Goal: Task Accomplishment & Management: Complete application form

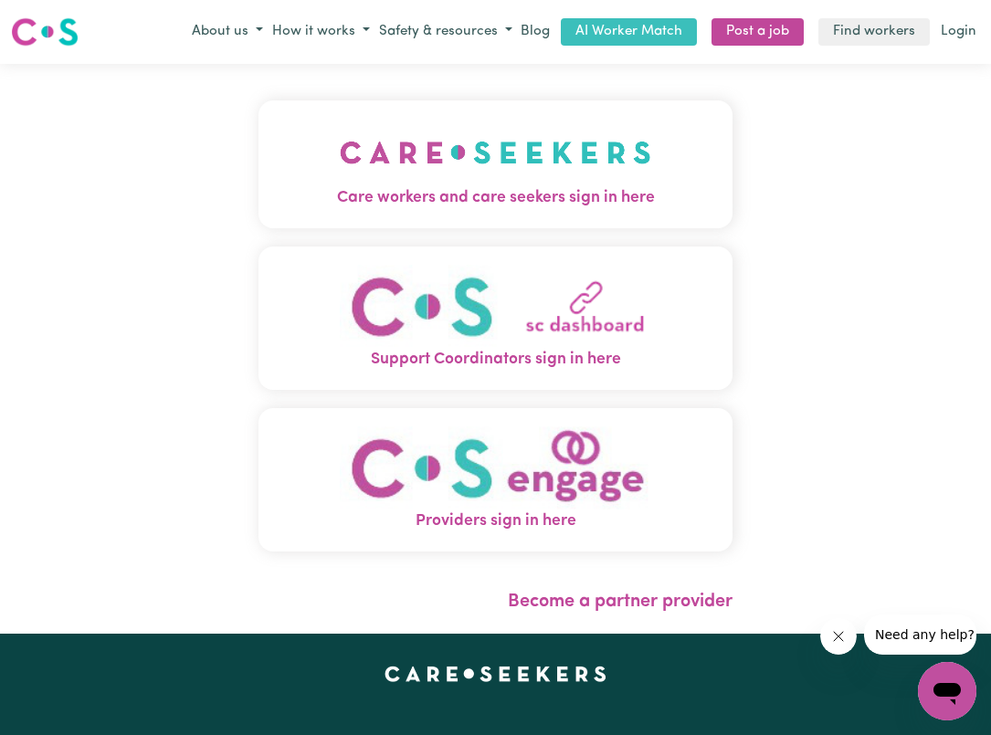
click at [544, 211] on button "Care workers and care seekers sign in here" at bounding box center [495, 164] width 474 height 128
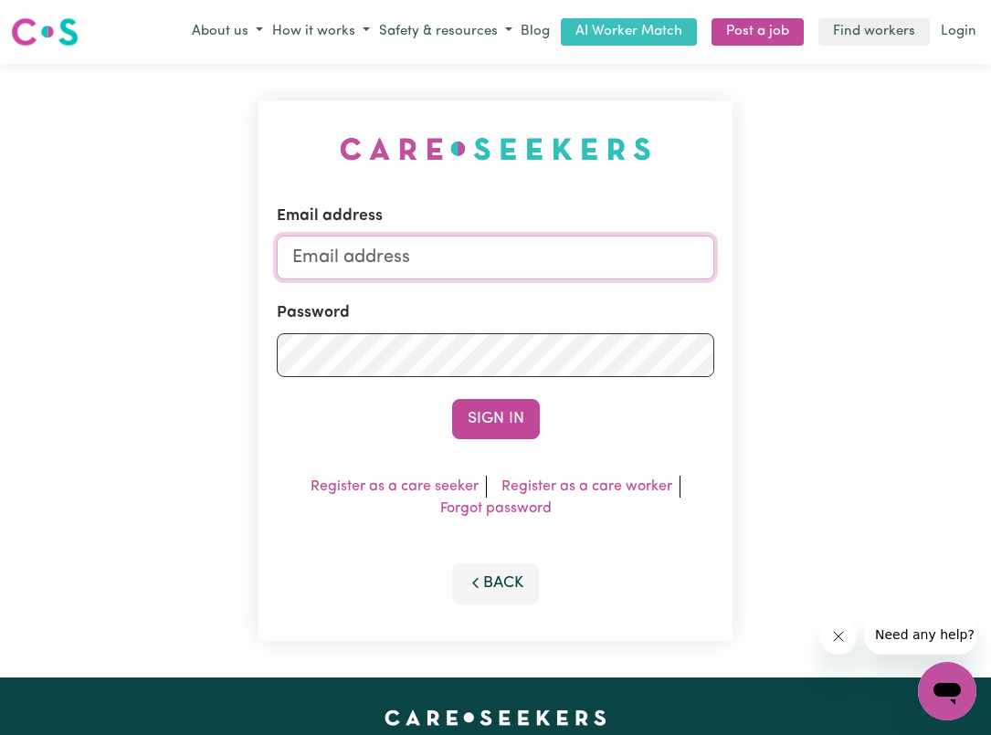
click at [502, 236] on input "Email address" at bounding box center [495, 258] width 437 height 44
type input "[EMAIL_ADDRESS][DOMAIN_NAME]"
click at [495, 419] on button "Sign In" at bounding box center [496, 419] width 88 height 40
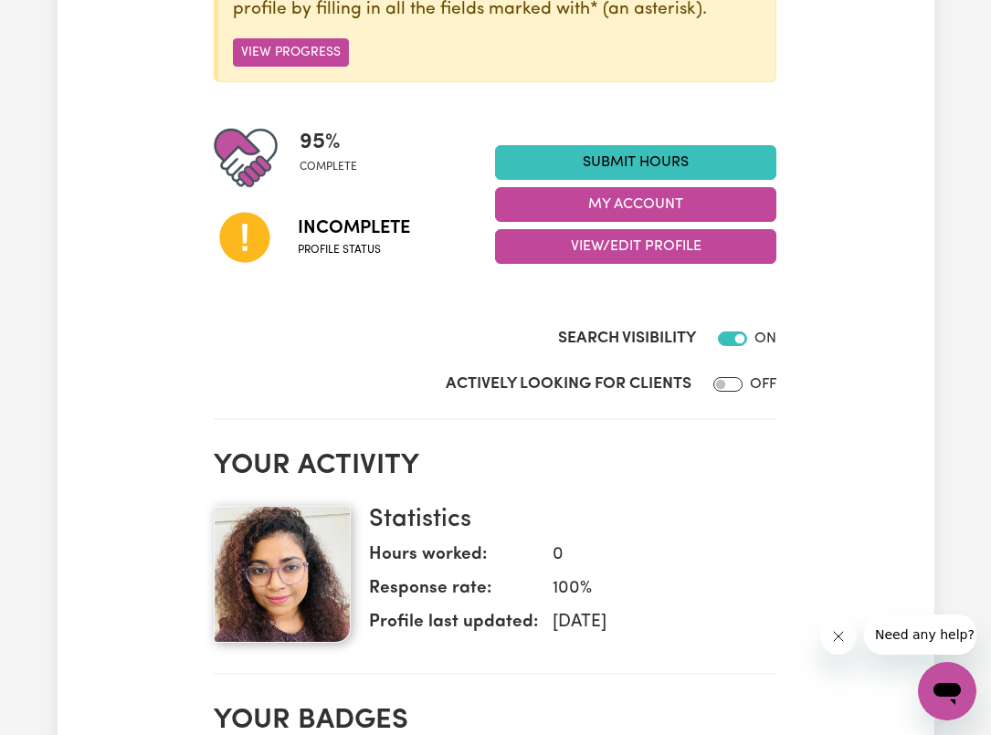
scroll to position [341, 0]
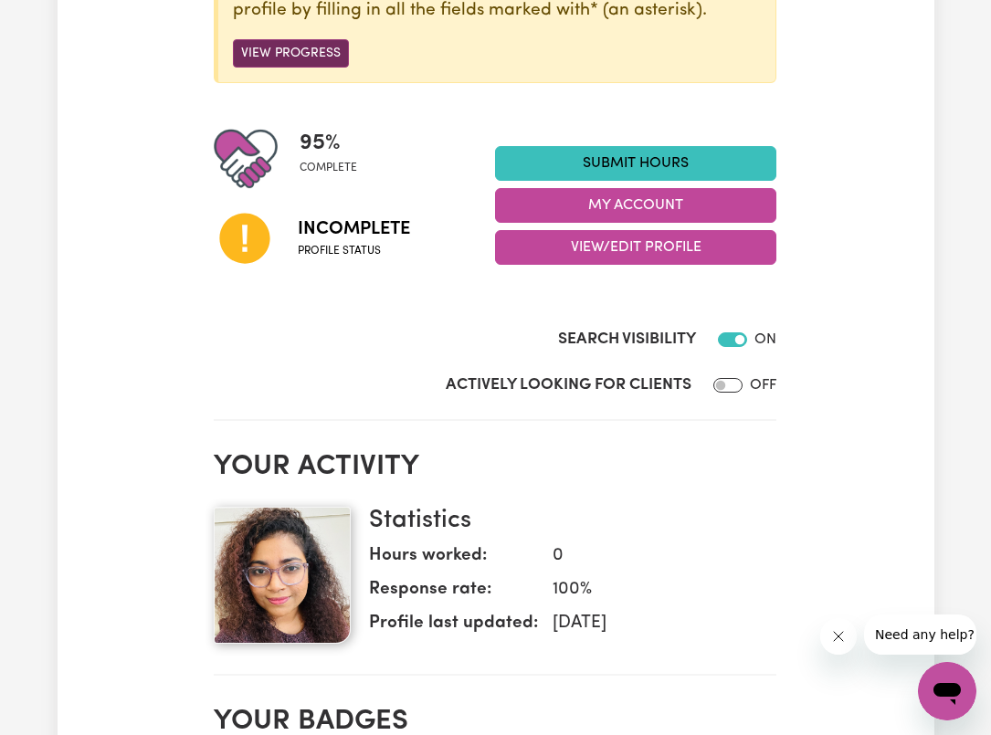
click at [282, 58] on button "View Progress" at bounding box center [291, 53] width 116 height 28
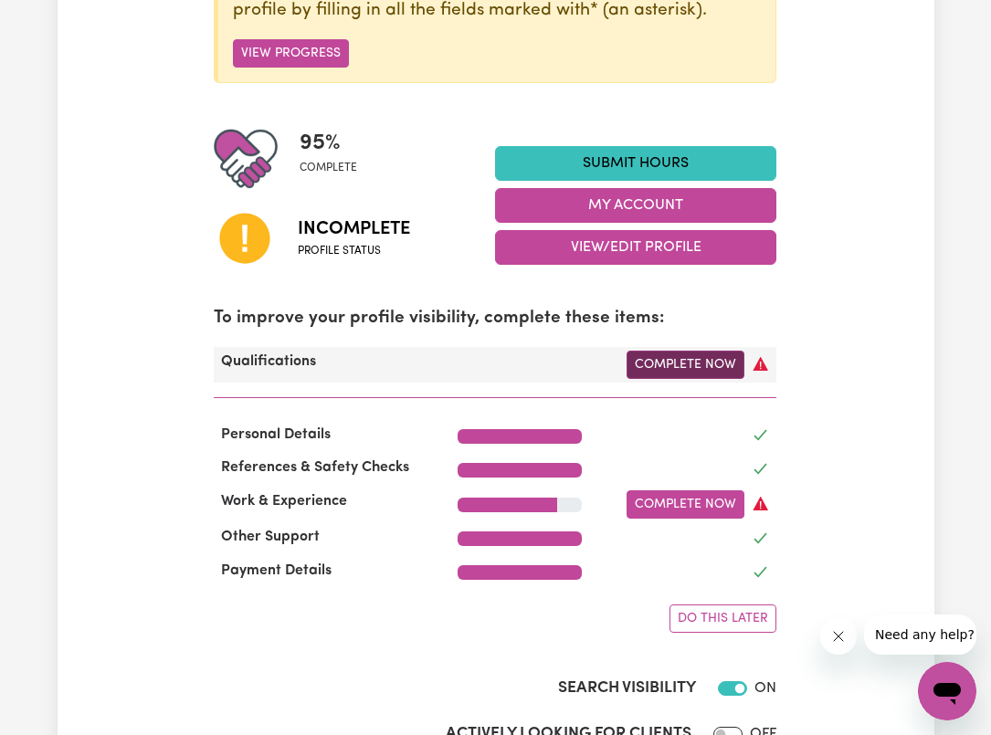
click at [674, 371] on link "Complete Now" at bounding box center [685, 365] width 118 height 28
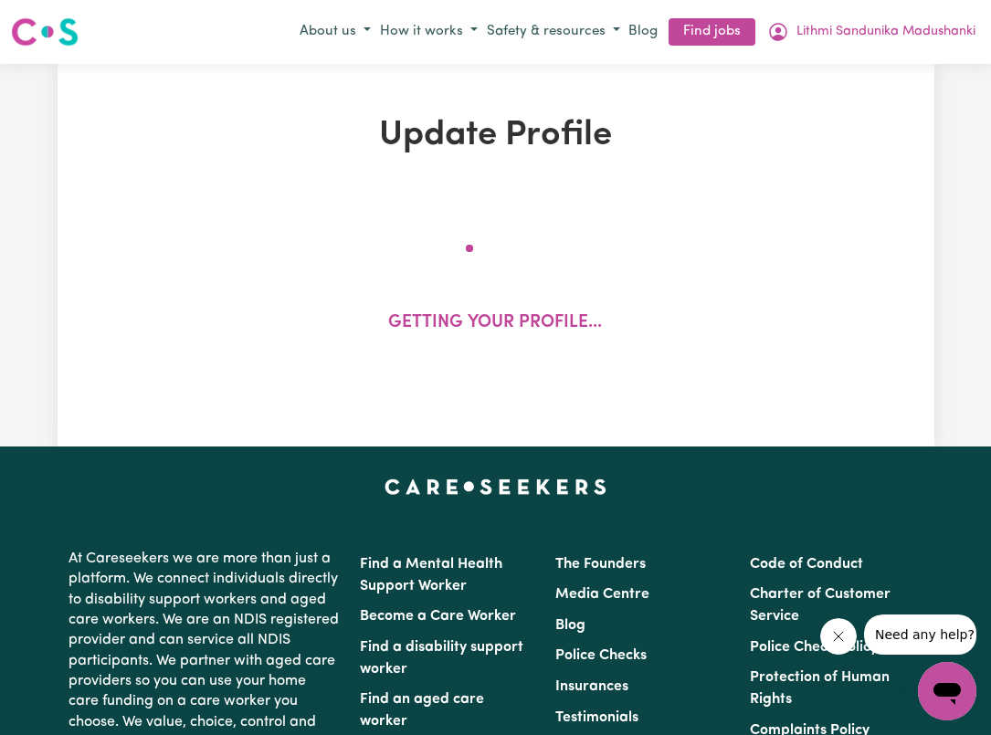
select select "2023"
select select "2024"
select select "2020"
select select "2023"
select select "Certificate III (Individual Support)"
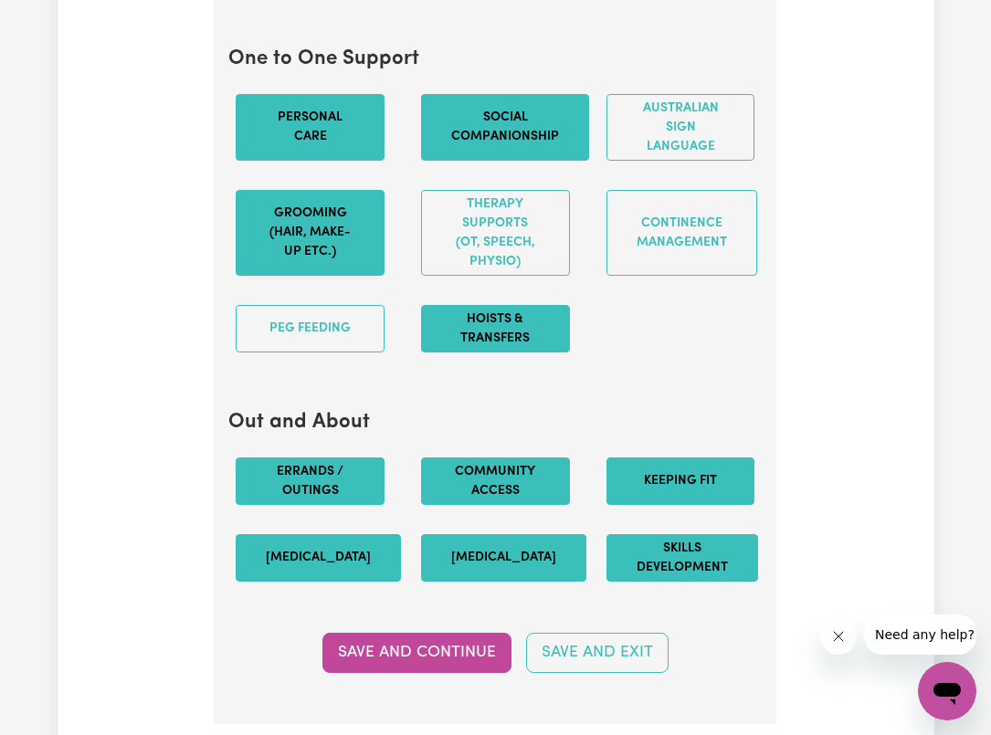
scroll to position [2253, 0]
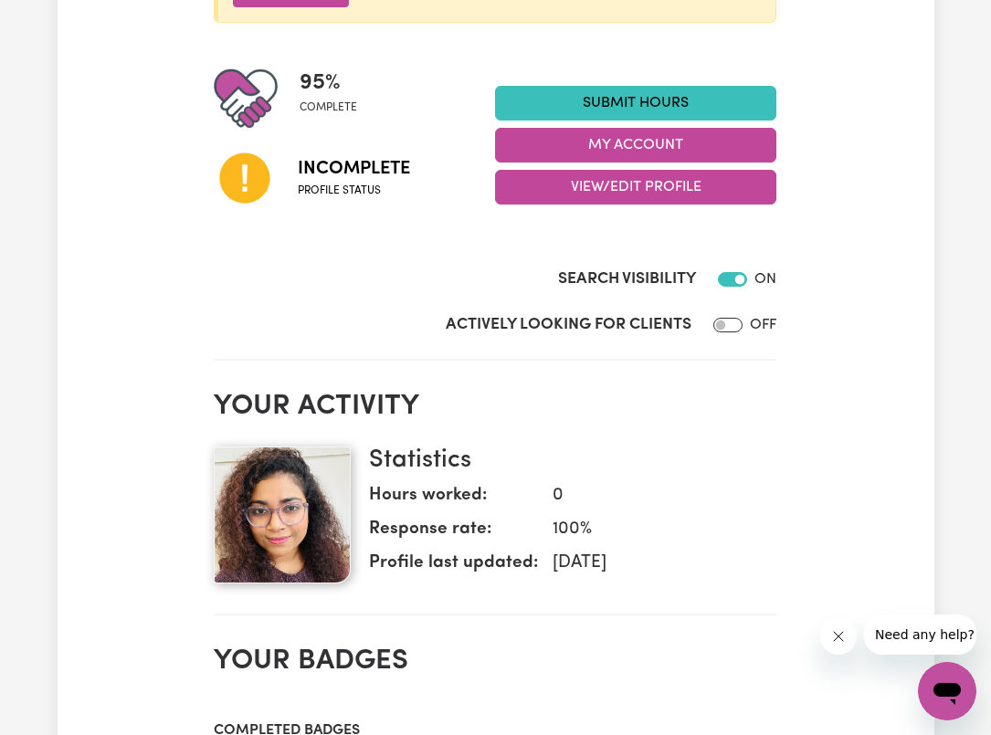
scroll to position [400, 0]
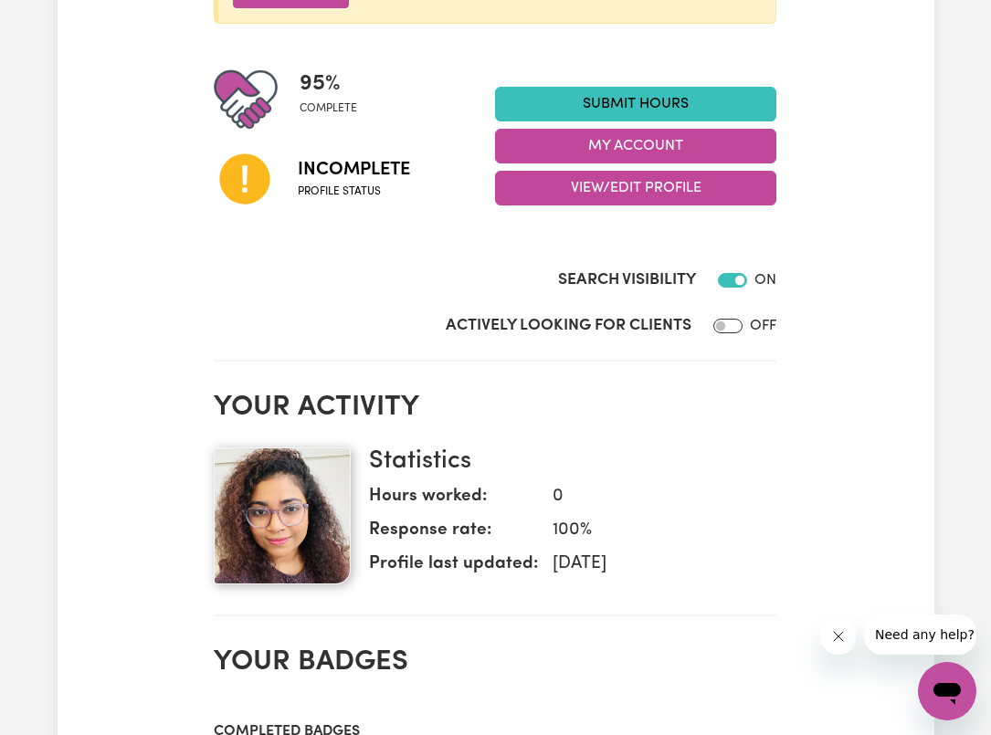
click at [308, 204] on div "Incomplete Profile status" at bounding box center [354, 177] width 281 height 93
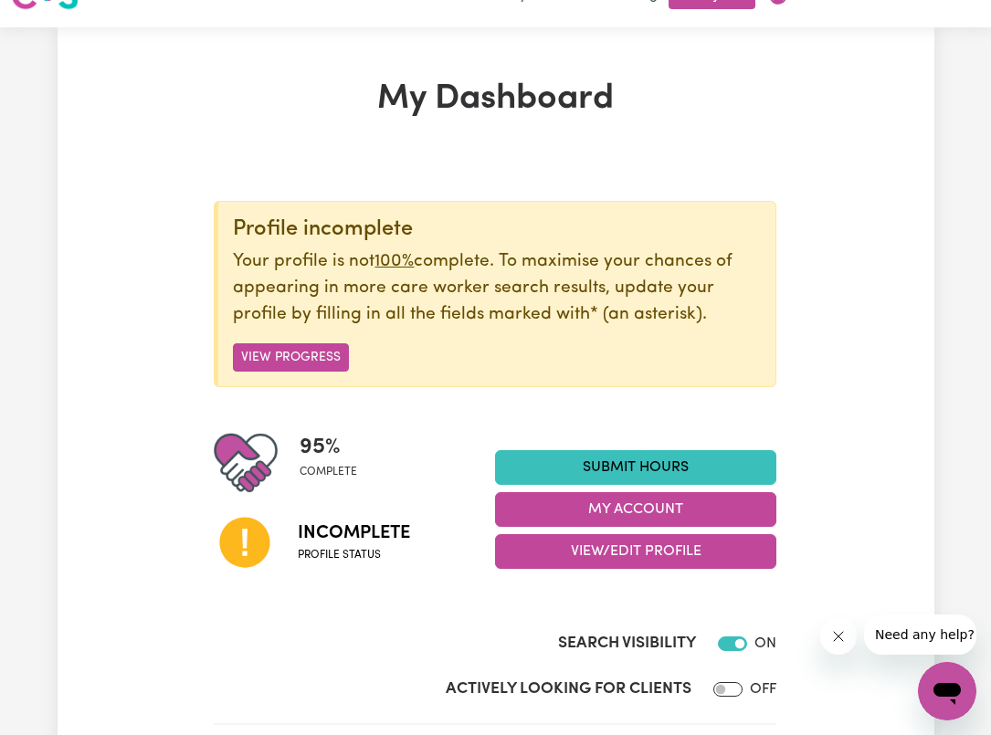
scroll to position [36, 0]
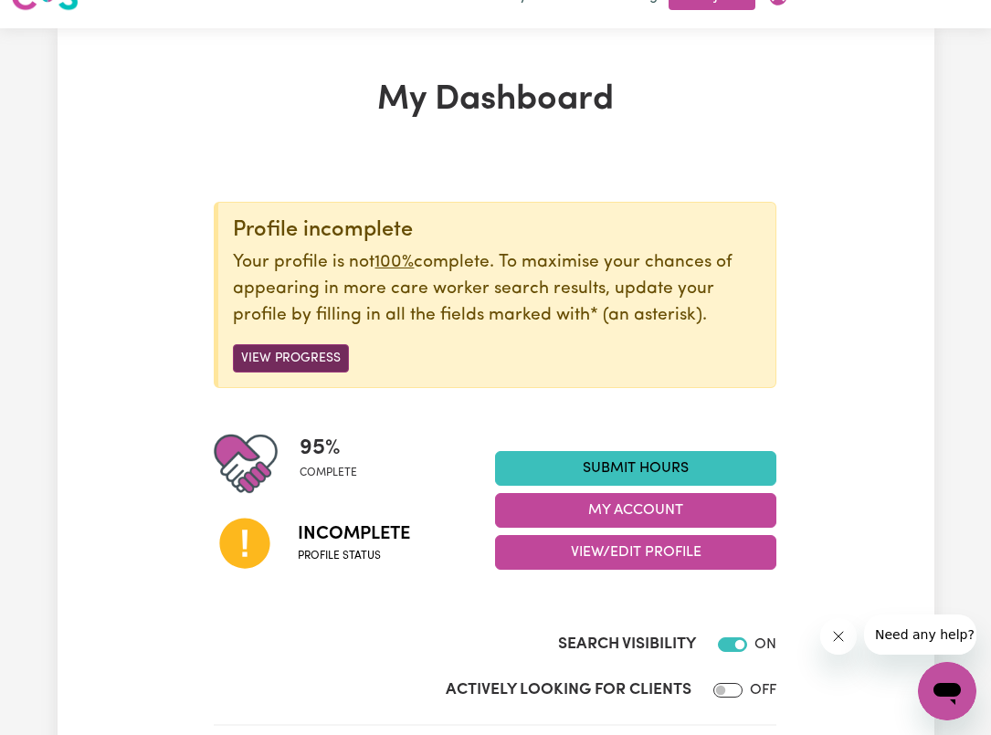
click at [315, 364] on button "View Progress" at bounding box center [291, 358] width 116 height 28
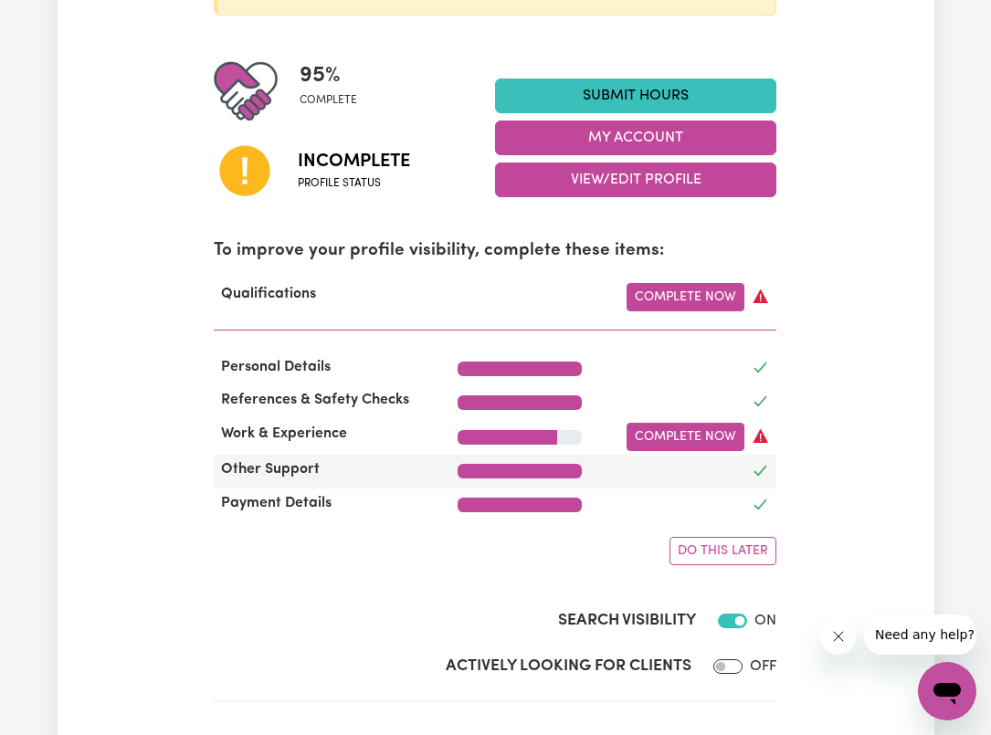
scroll to position [466, 0]
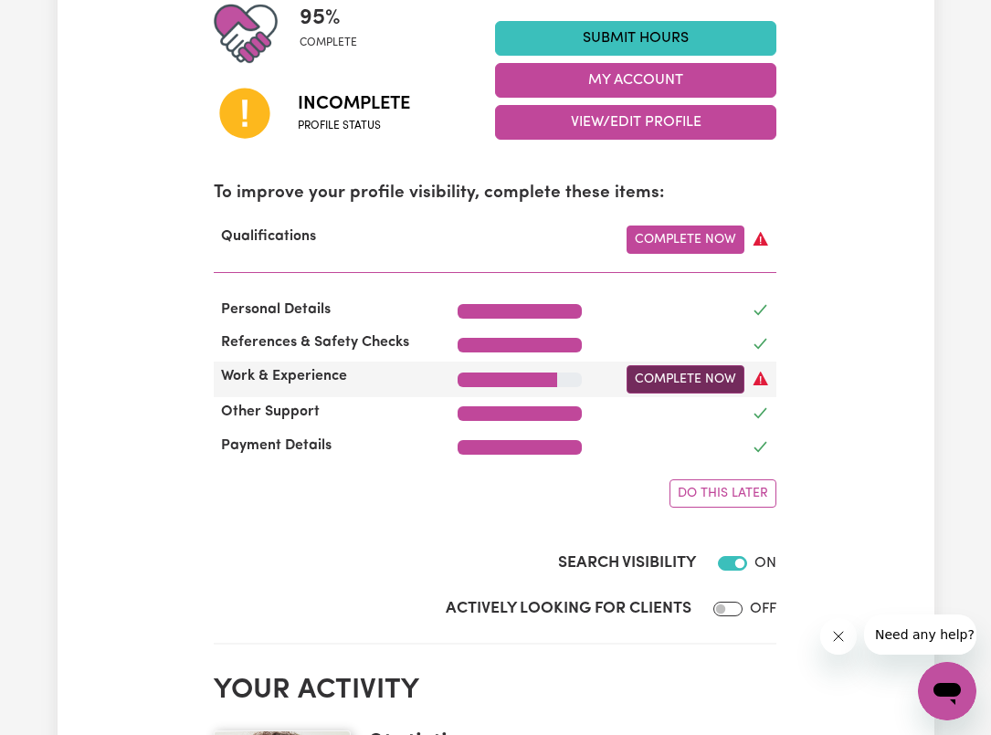
click at [725, 375] on link "Complete Now" at bounding box center [685, 379] width 118 height 28
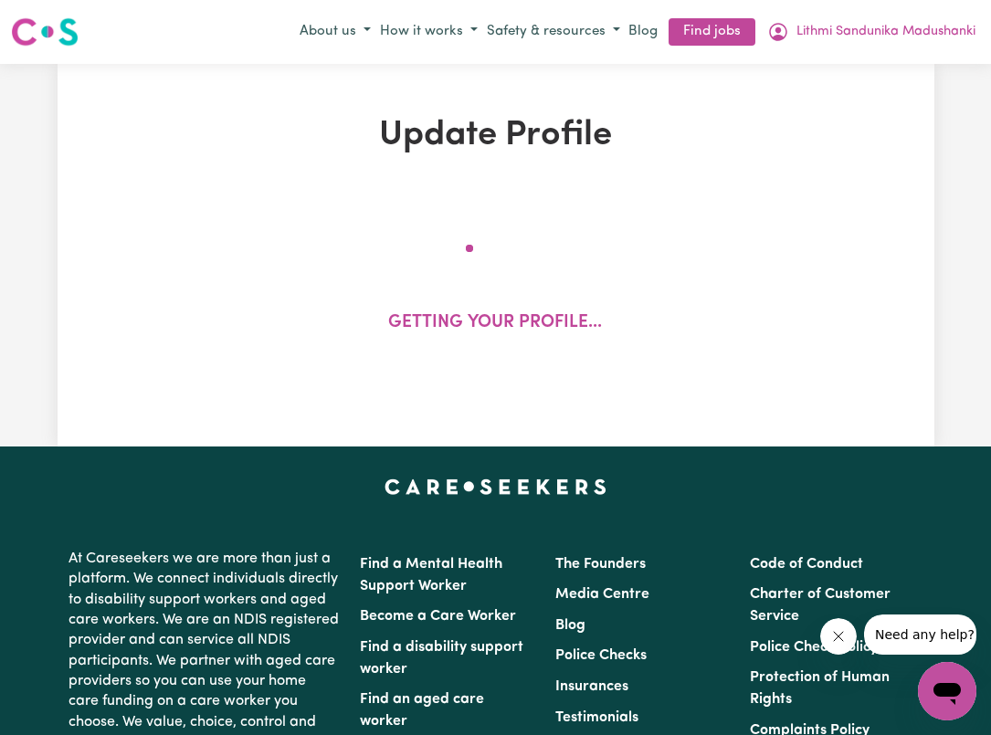
select select "2023"
select select "2024"
select select "2020"
select select "2023"
select select "Certificate III (Individual Support)"
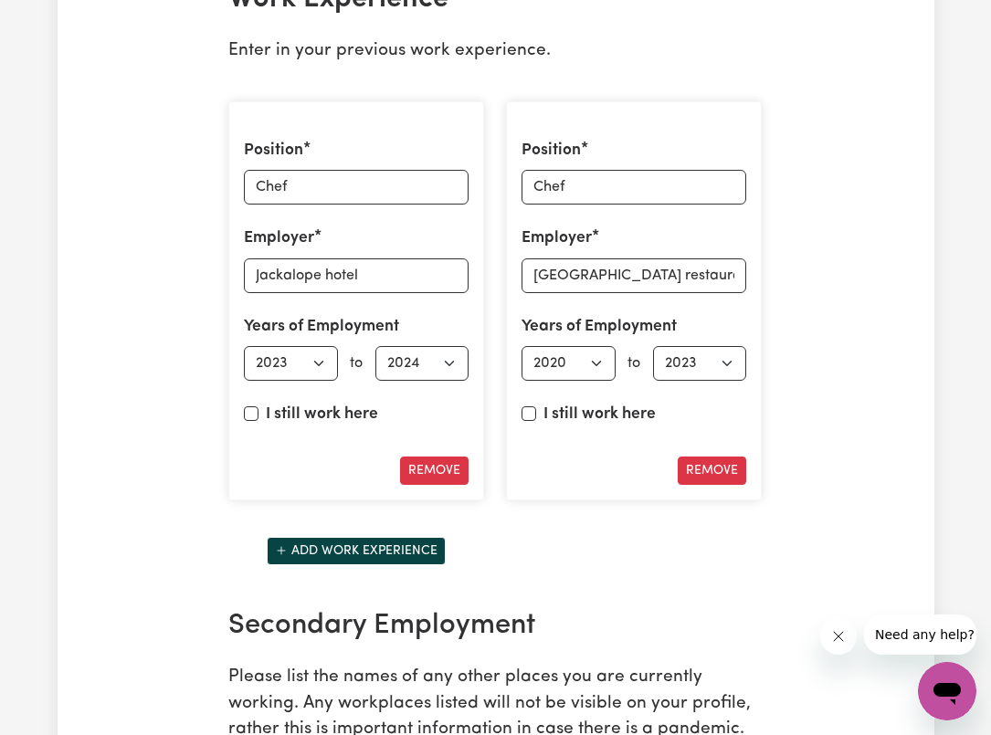
scroll to position [2680, 0]
